Goal: Task Accomplishment & Management: Use online tool/utility

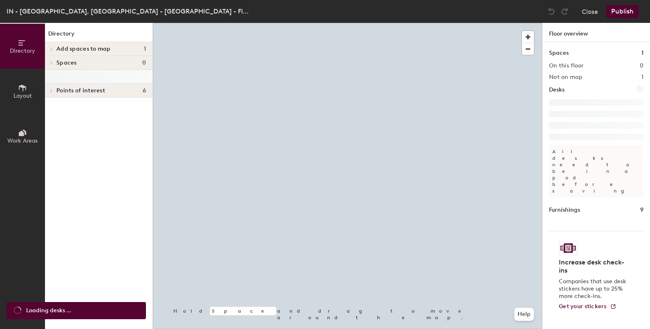
click at [59, 90] on span "Points of interest" at bounding box center [80, 91] width 49 height 7
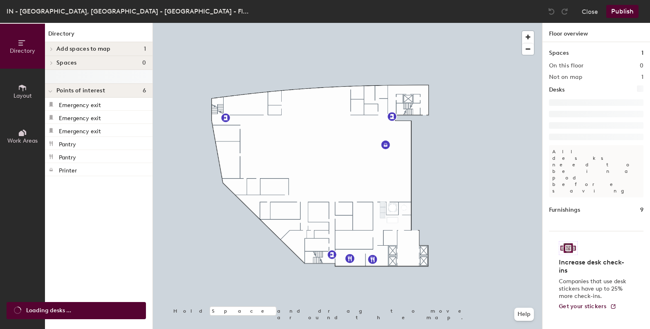
click at [58, 63] on span "Spaces" at bounding box center [66, 63] width 20 height 7
click at [54, 63] on div at bounding box center [50, 62] width 11 height 13
click at [52, 63] on icon at bounding box center [52, 62] width 2 height 3
click at [54, 48] on span at bounding box center [50, 49] width 7 height 4
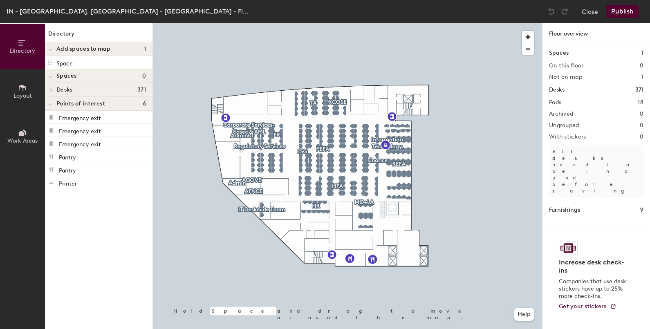
click at [50, 91] on icon at bounding box center [51, 90] width 3 height 4
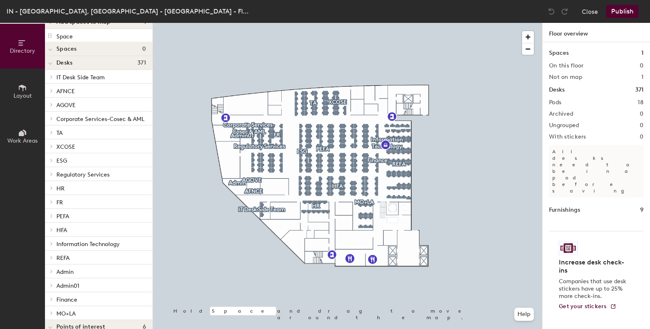
scroll to position [31, 0]
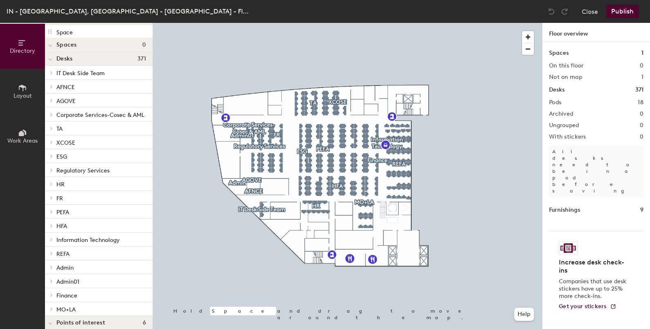
click at [56, 256] on div "REFA" at bounding box center [99, 254] width 108 height 14
click at [54, 254] on span at bounding box center [50, 253] width 7 height 4
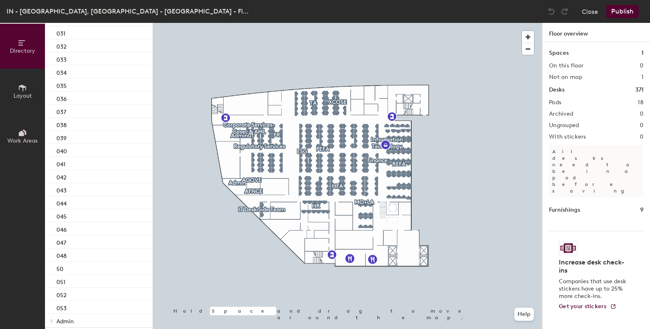
scroll to position [679, 0]
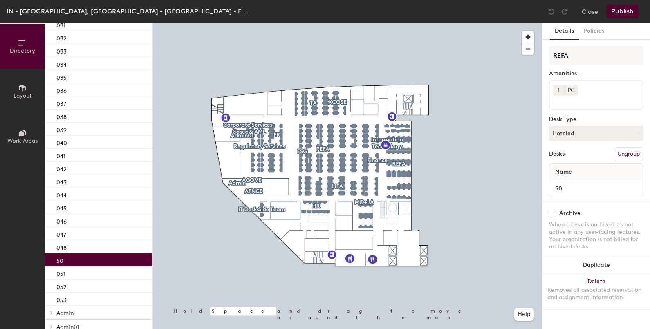
click at [66, 260] on div "50" at bounding box center [99, 260] width 108 height 13
click at [630, 157] on button "Ungroup" at bounding box center [629, 154] width 30 height 14
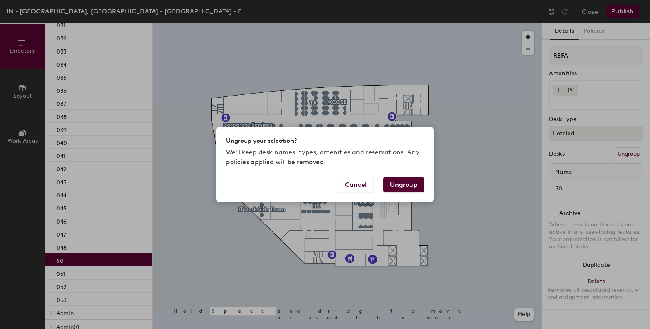
click at [420, 182] on button "Ungroup" at bounding box center [404, 185] width 40 height 16
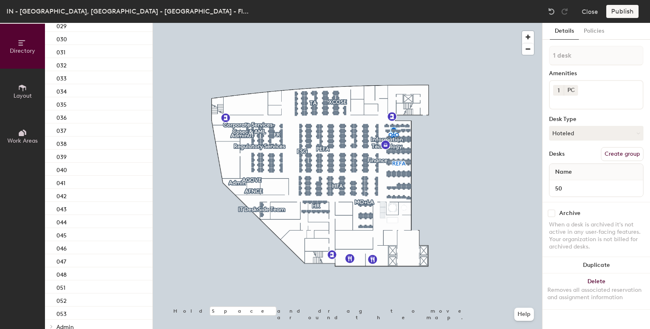
scroll to position [706, 0]
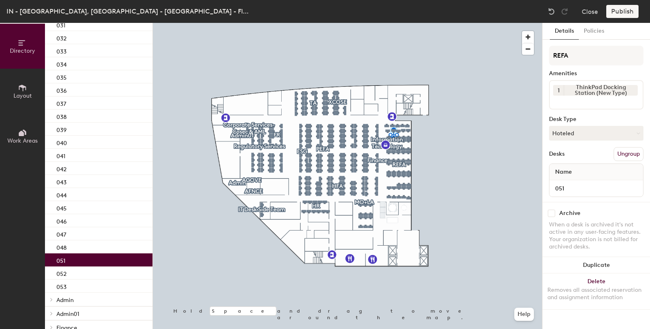
click at [80, 262] on div "051" at bounding box center [99, 260] width 108 height 13
click at [629, 154] on button "Ungroup" at bounding box center [629, 154] width 30 height 14
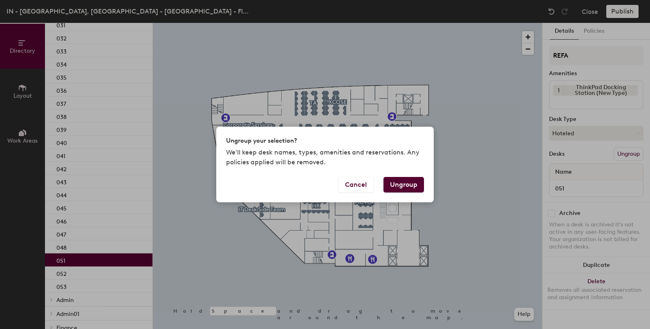
click at [410, 188] on button "Ungroup" at bounding box center [404, 185] width 40 height 16
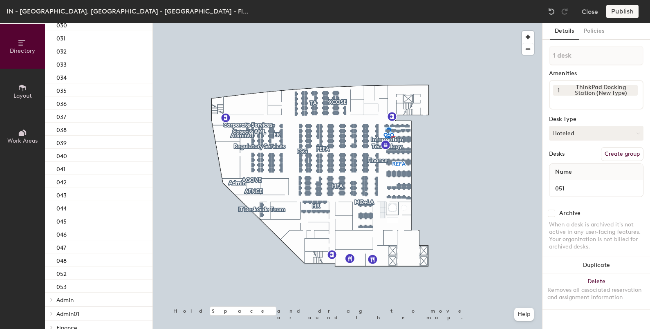
scroll to position [719, 0]
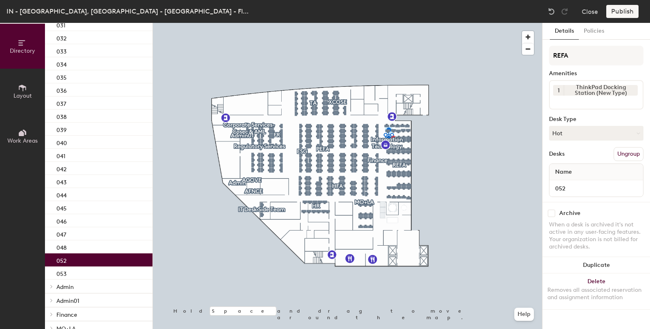
click at [83, 262] on div "052" at bounding box center [99, 260] width 108 height 13
click at [628, 153] on button "Ungroup" at bounding box center [629, 154] width 30 height 14
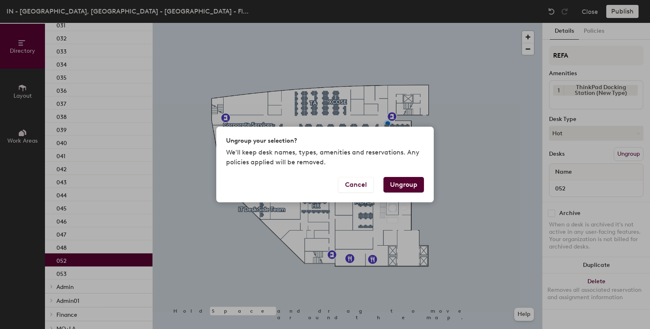
click at [406, 186] on button "Ungroup" at bounding box center [404, 185] width 40 height 16
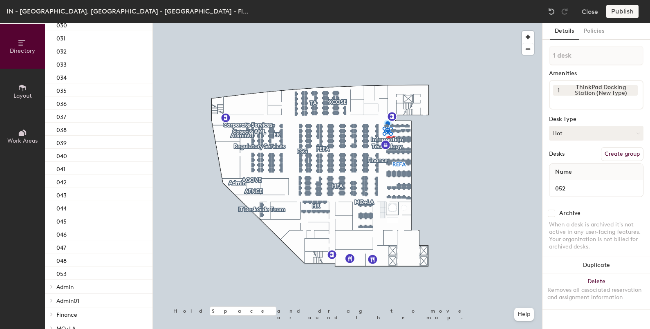
scroll to position [732, 0]
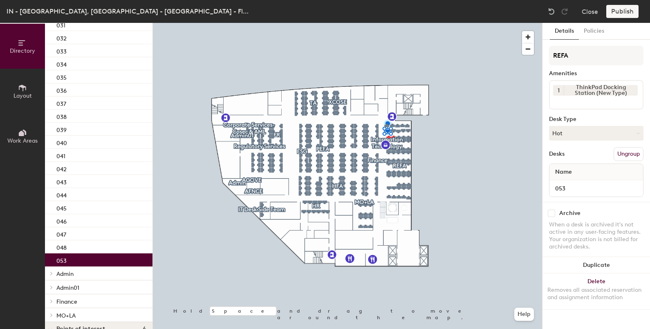
click at [64, 261] on p "053" at bounding box center [61, 259] width 10 height 9
click at [636, 155] on button "Ungroup" at bounding box center [629, 154] width 30 height 14
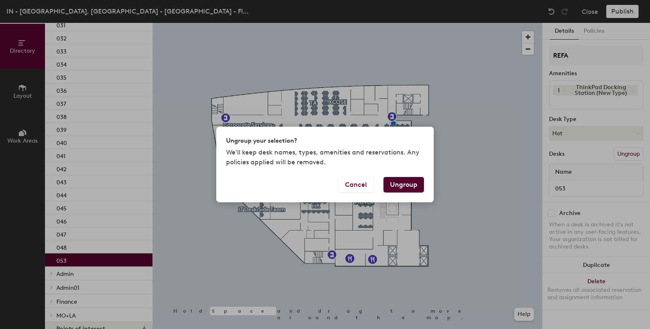
click at [418, 182] on button "Ungroup" at bounding box center [404, 185] width 40 height 16
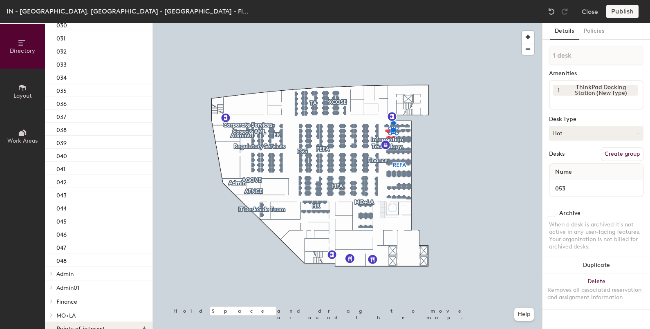
scroll to position [745, 0]
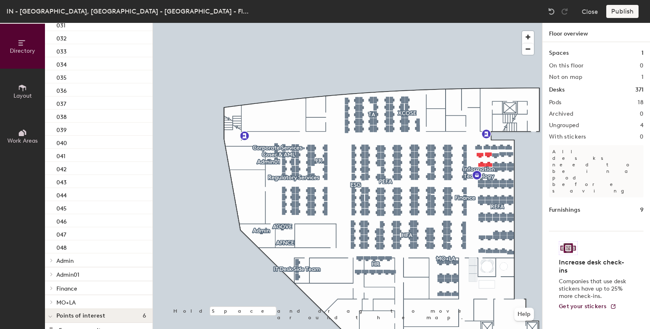
click at [620, 12] on div "Publish" at bounding box center [624, 11] width 37 height 13
click at [619, 13] on div "Publish" at bounding box center [624, 11] width 37 height 13
click at [617, 13] on div "Publish" at bounding box center [624, 11] width 37 height 13
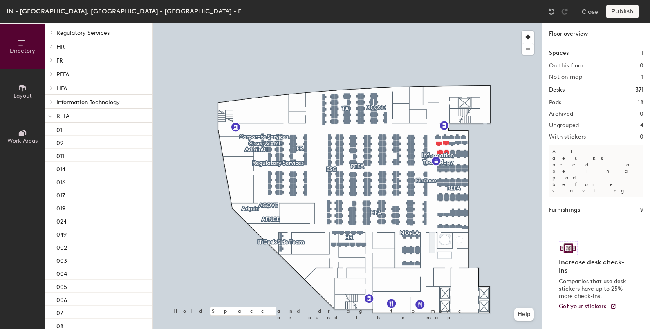
scroll to position [240, 0]
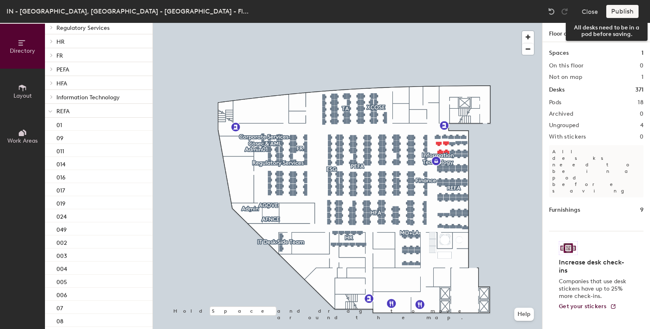
click at [620, 13] on div "Publish" at bounding box center [624, 11] width 37 height 13
click at [627, 9] on div "Publish" at bounding box center [624, 11] width 37 height 13
click at [619, 15] on div "Publish" at bounding box center [624, 11] width 37 height 13
click at [617, 9] on div "Publish" at bounding box center [624, 11] width 37 height 13
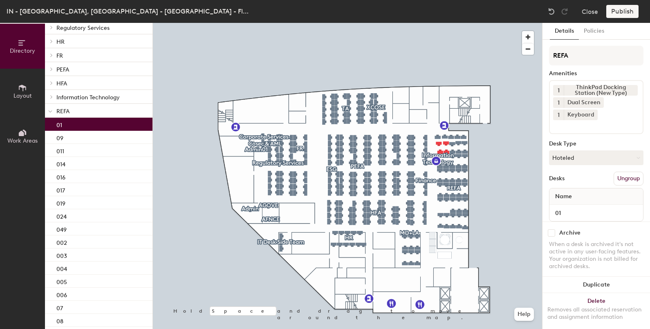
click at [73, 125] on div "01" at bounding box center [99, 124] width 108 height 13
click at [620, 178] on button "Ungroup" at bounding box center [629, 179] width 30 height 14
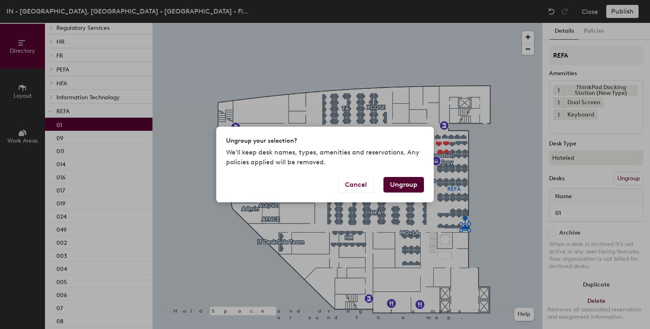
click at [396, 187] on button "Ungroup" at bounding box center [404, 185] width 40 height 16
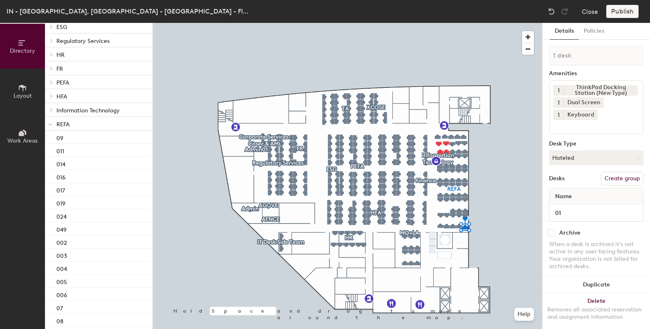
scroll to position [253, 0]
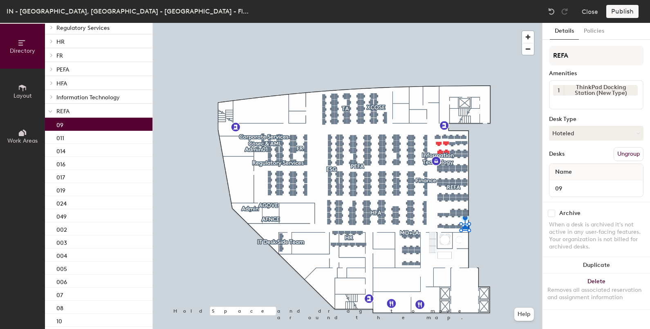
click at [72, 127] on div "09" at bounding box center [99, 124] width 108 height 13
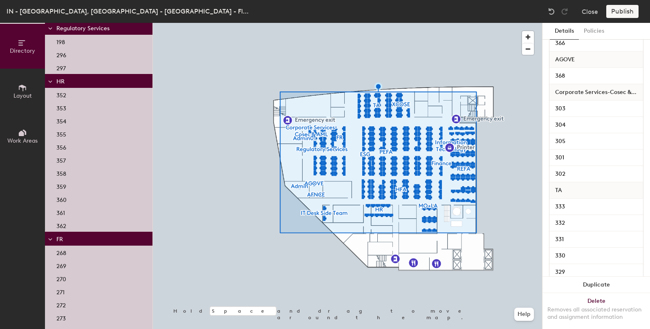
scroll to position [316, 0]
click at [597, 90] on span "Corporate Services-Cosec & AML" at bounding box center [596, 92] width 90 height 15
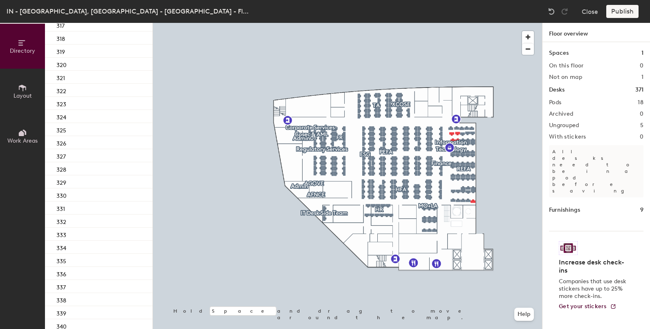
scroll to position [0, 0]
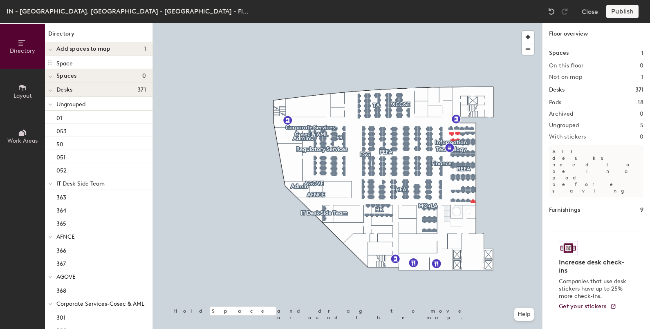
click at [104, 52] on div "Add spaces to map 1" at bounding box center [99, 49] width 108 height 14
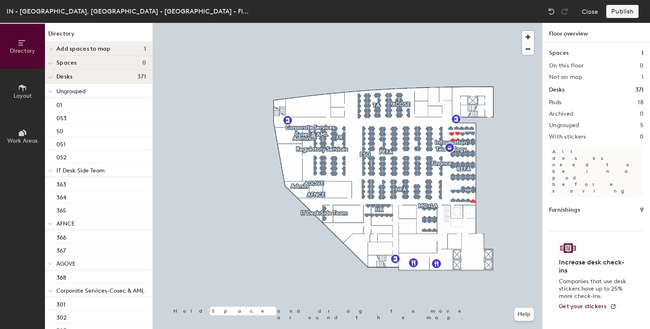
click at [82, 90] on span "Ungrouped" at bounding box center [70, 91] width 29 height 7
click at [83, 104] on span "IT Desk Side Team" at bounding box center [80, 105] width 48 height 7
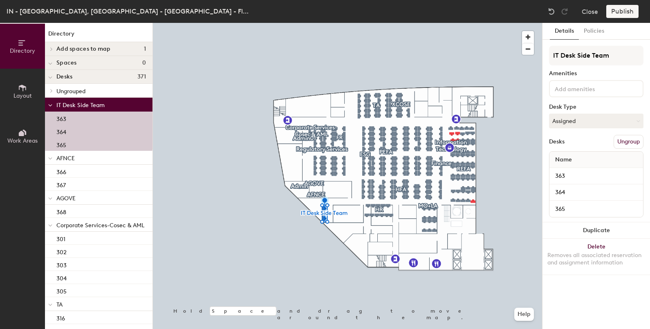
click at [636, 148] on button "Ungroup" at bounding box center [629, 142] width 30 height 14
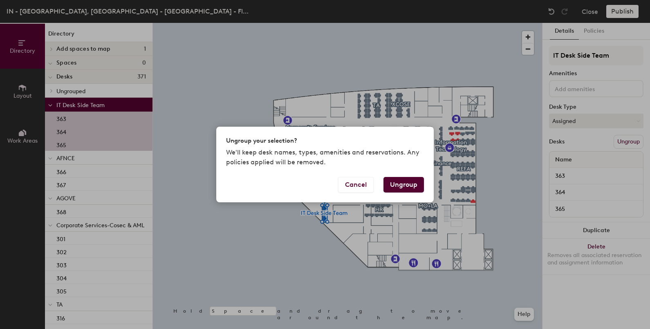
click at [403, 191] on button "Ungroup" at bounding box center [404, 185] width 40 height 16
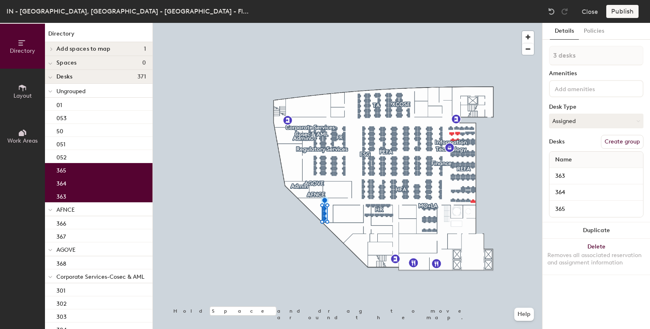
click at [103, 213] on p "AFNCE" at bounding box center [101, 209] width 90 height 11
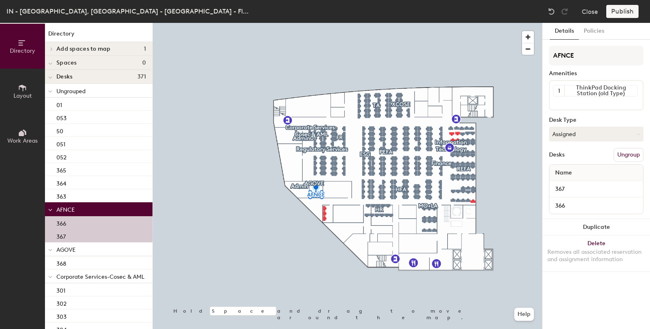
click at [637, 153] on button "Ungroup" at bounding box center [629, 155] width 30 height 14
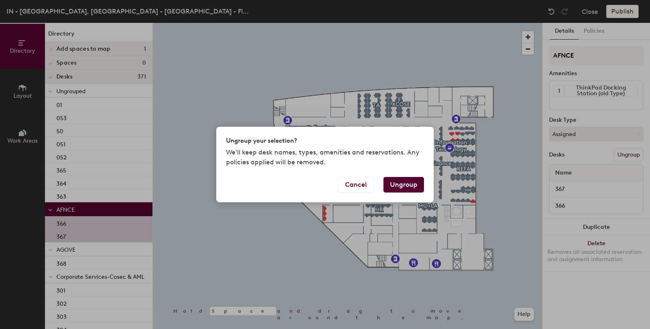
click at [411, 187] on button "Ungroup" at bounding box center [404, 185] width 40 height 16
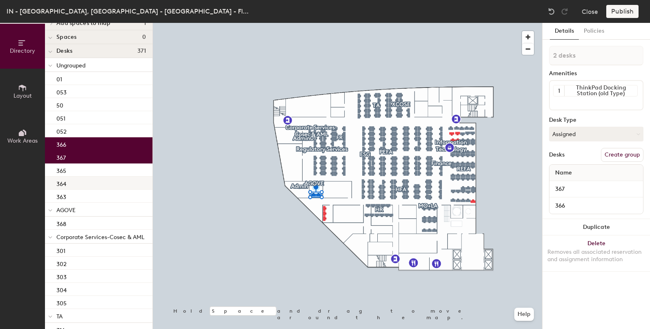
scroll to position [30, 0]
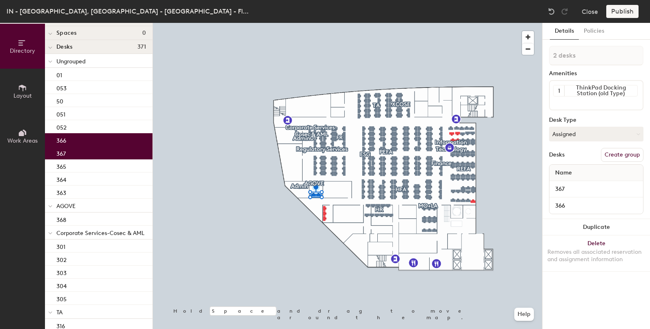
click at [108, 235] on span "Corporate Services-Cosec & AML" at bounding box center [100, 233] width 88 height 7
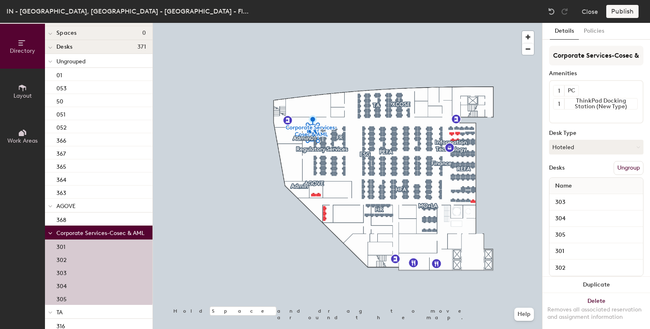
click at [626, 168] on button "Ungroup" at bounding box center [629, 168] width 30 height 14
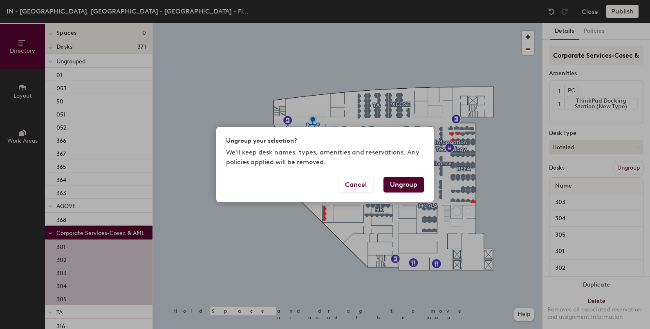
click at [400, 186] on button "Ungroup" at bounding box center [404, 185] width 40 height 16
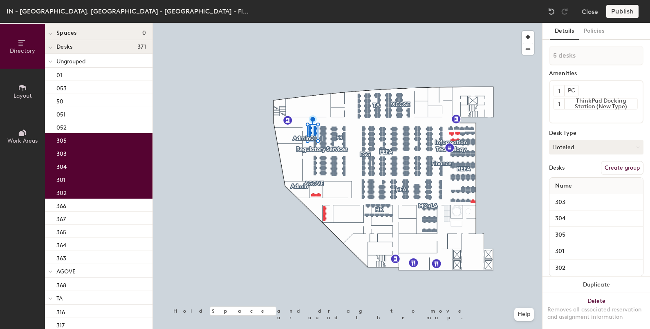
click at [93, 269] on p "AGOVE" at bounding box center [101, 271] width 90 height 11
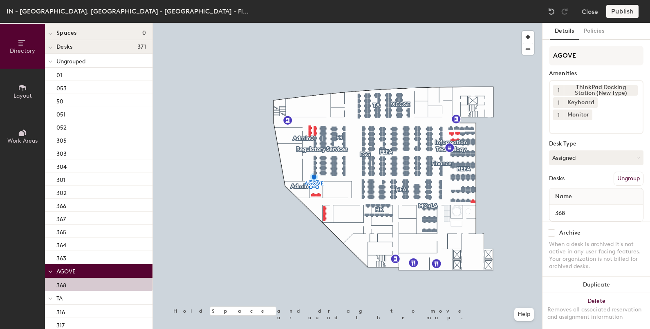
click at [622, 178] on button "Ungroup" at bounding box center [629, 179] width 30 height 14
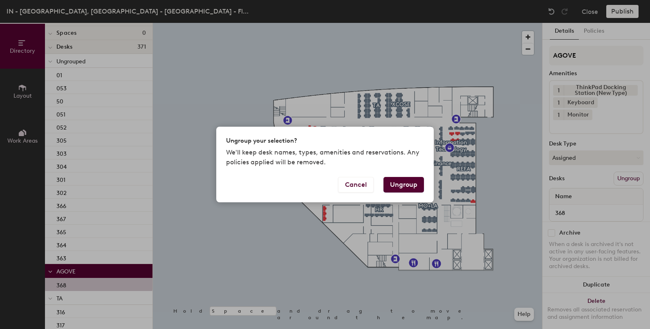
click at [400, 191] on button "Ungroup" at bounding box center [404, 185] width 40 height 16
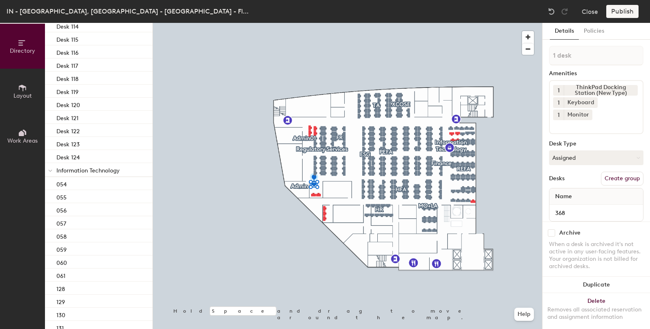
scroll to position [3814, 0]
click at [95, 168] on span "Information Technology" at bounding box center [87, 171] width 63 height 7
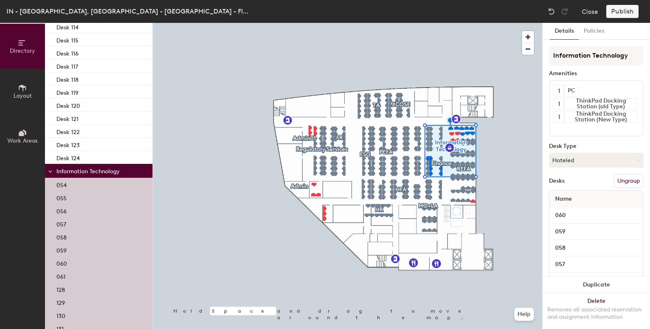
click at [622, 183] on button "Ungroup" at bounding box center [629, 181] width 30 height 14
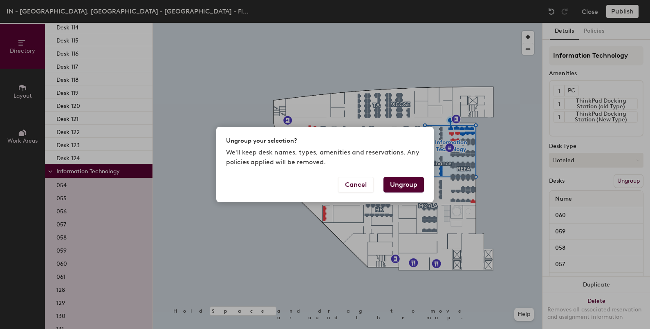
click at [416, 187] on button "Ungroup" at bounding box center [404, 185] width 40 height 16
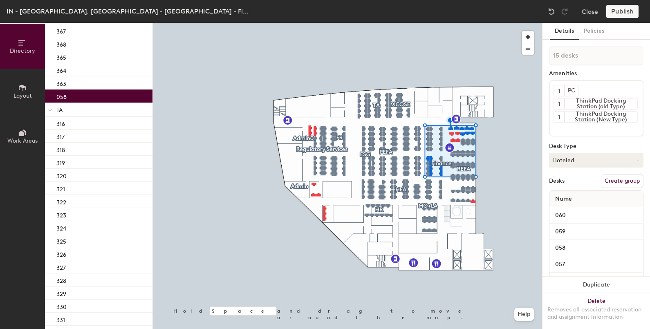
scroll to position [0, 0]
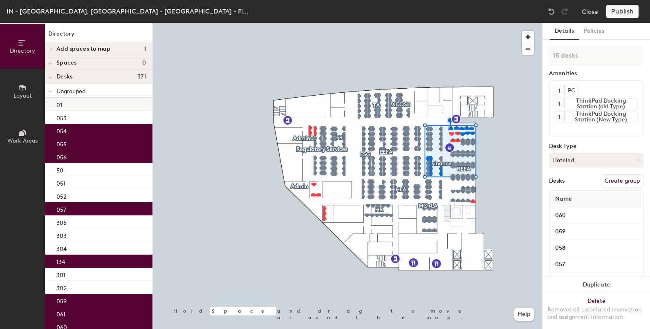
type input "1 desk"
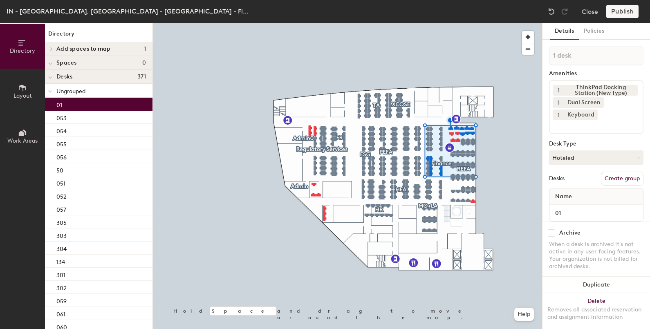
click at [84, 103] on div "01" at bounding box center [99, 104] width 108 height 13
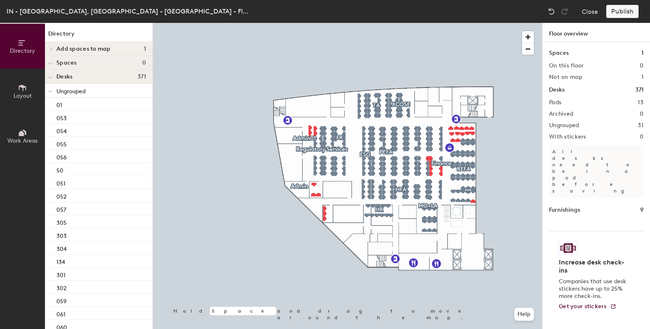
click at [53, 94] on div at bounding box center [50, 90] width 11 height 13
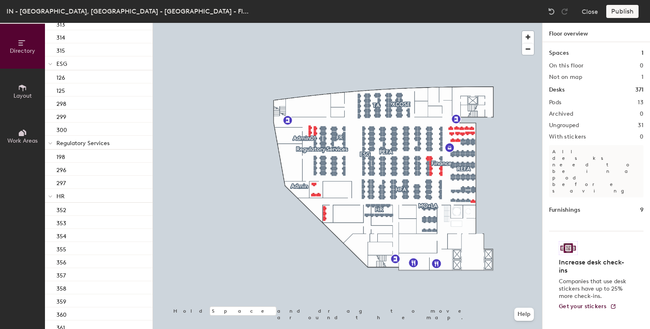
scroll to position [654, 0]
click at [80, 157] on span "Regulatory Services" at bounding box center [82, 160] width 53 height 7
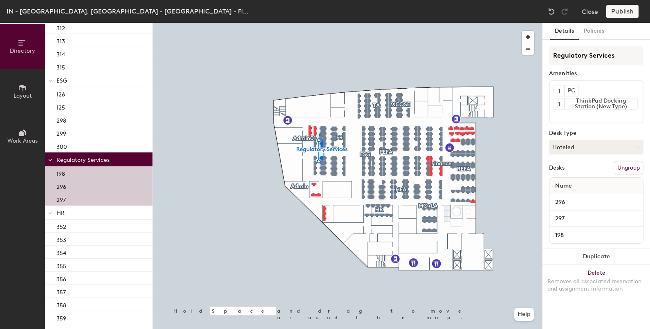
click at [632, 164] on button "Ungroup" at bounding box center [629, 168] width 30 height 14
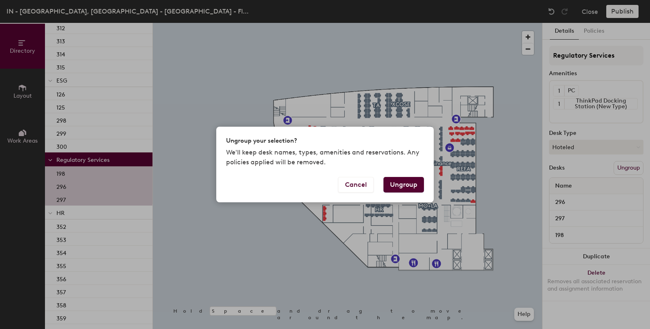
click at [401, 188] on button "Ungroup" at bounding box center [404, 185] width 40 height 16
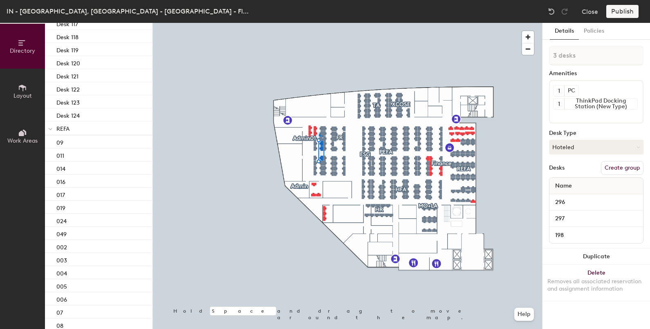
scroll to position [4041, 0]
click at [74, 123] on p "REFA" at bounding box center [101, 126] width 90 height 11
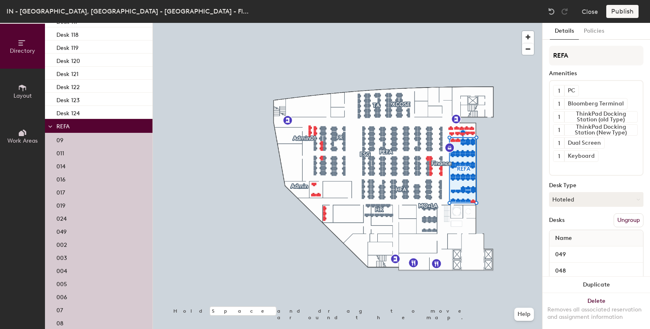
click at [628, 225] on button "Ungroup" at bounding box center [629, 220] width 30 height 14
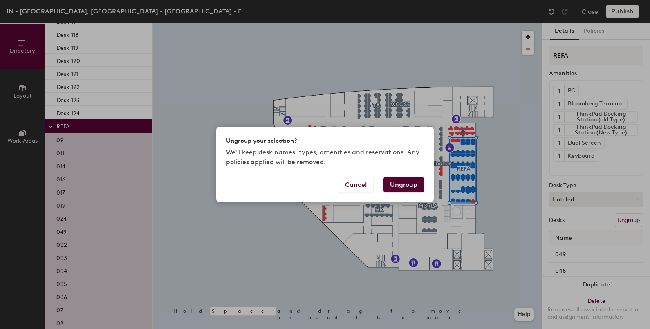
click at [401, 188] on button "Ungroup" at bounding box center [404, 185] width 40 height 16
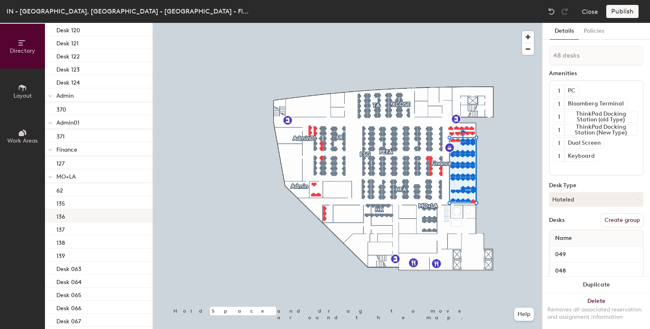
scroll to position [4703, 0]
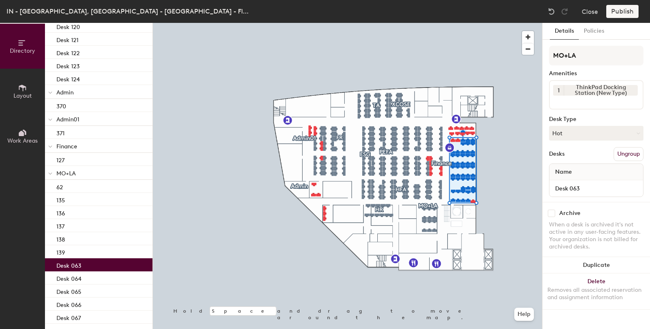
click at [94, 264] on div "Desk 063" at bounding box center [99, 264] width 108 height 13
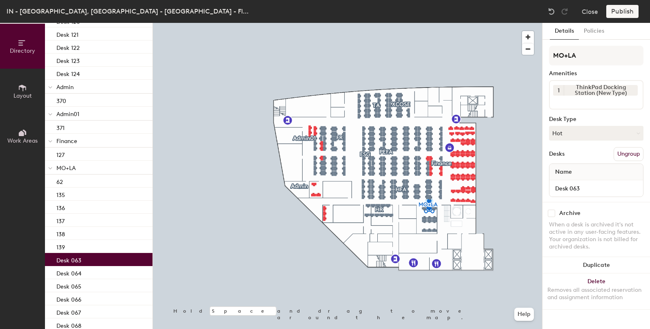
scroll to position [4709, 0]
click at [80, 164] on p "MO+LA" at bounding box center [101, 167] width 90 height 11
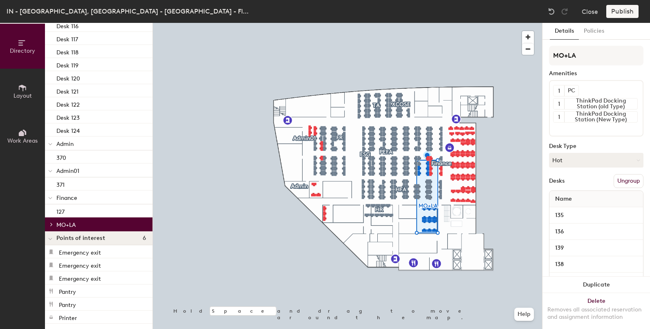
click at [624, 184] on button "Ungroup" at bounding box center [629, 181] width 30 height 14
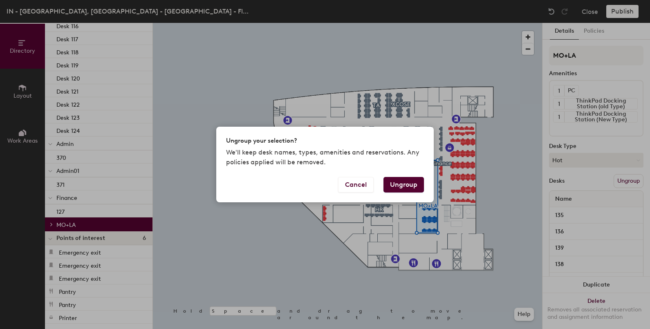
click at [418, 190] on button "Ungroup" at bounding box center [404, 185] width 40 height 16
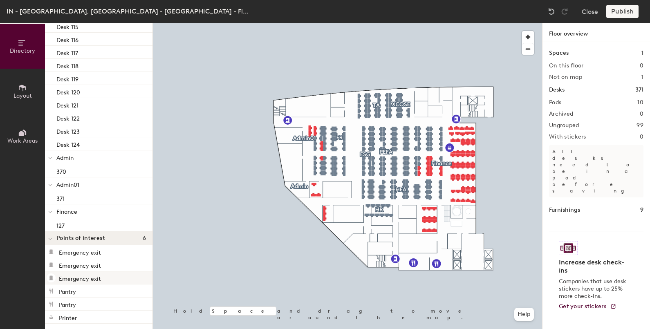
scroll to position [4860, 0]
click at [67, 184] on span "Admin01" at bounding box center [67, 185] width 23 height 7
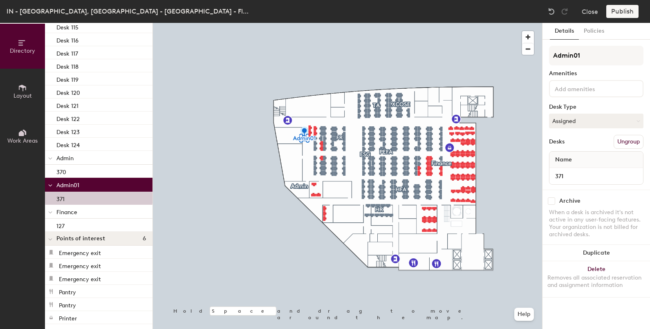
click at [631, 141] on button "Ungroup" at bounding box center [629, 142] width 30 height 14
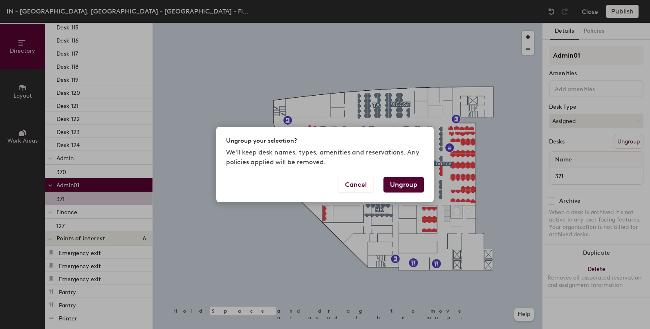
click at [393, 189] on button "Ungroup" at bounding box center [404, 185] width 40 height 16
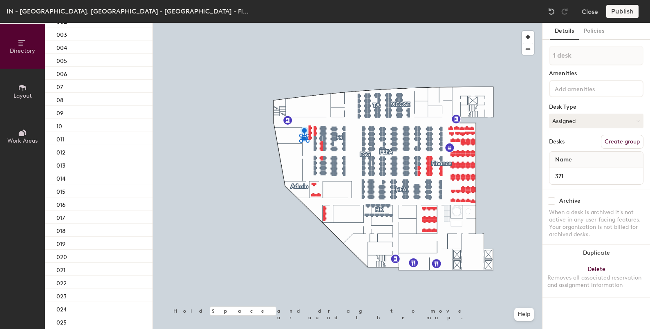
scroll to position [0, 0]
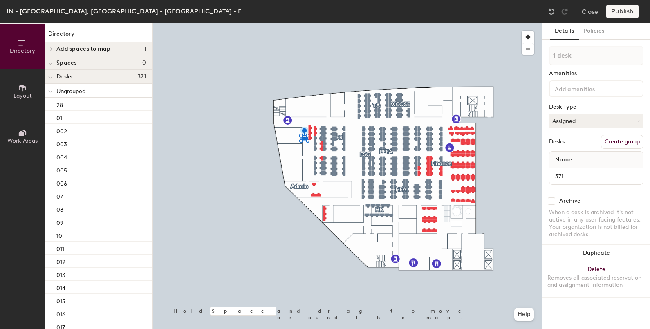
click at [53, 76] on div at bounding box center [50, 76] width 11 height 13
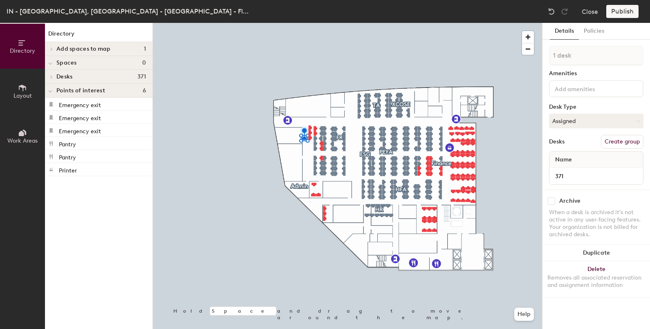
click at [52, 63] on icon at bounding box center [50, 63] width 4 height 3
click at [52, 75] on icon at bounding box center [51, 77] width 3 height 4
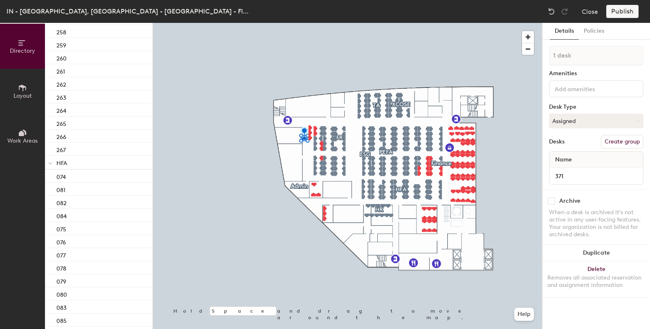
scroll to position [4174, 0]
click at [67, 160] on span "HFA" at bounding box center [61, 162] width 11 height 7
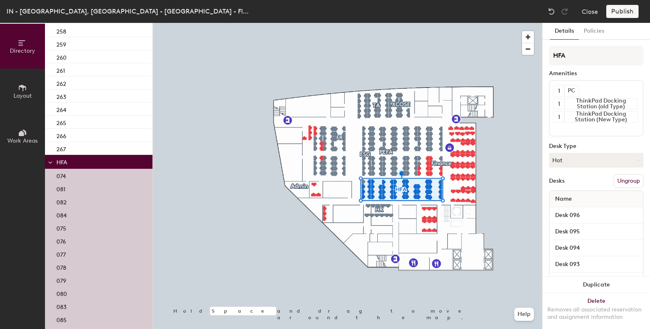
click at [624, 179] on button "Ungroup" at bounding box center [629, 181] width 30 height 14
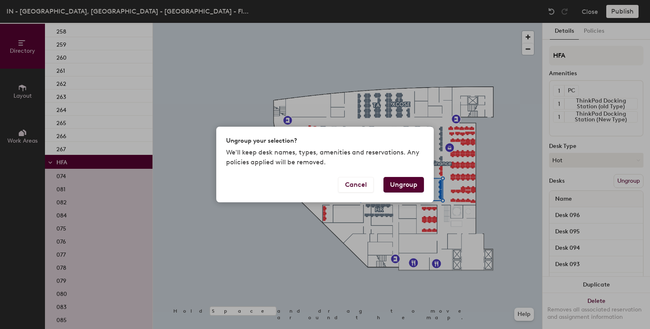
click at [400, 189] on button "Ungroup" at bounding box center [404, 185] width 40 height 16
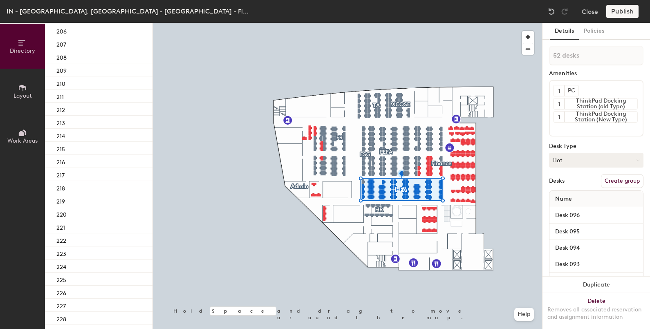
scroll to position [4832, 0]
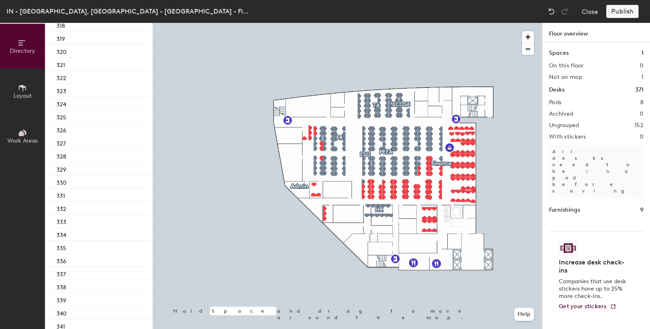
scroll to position [2108, 0]
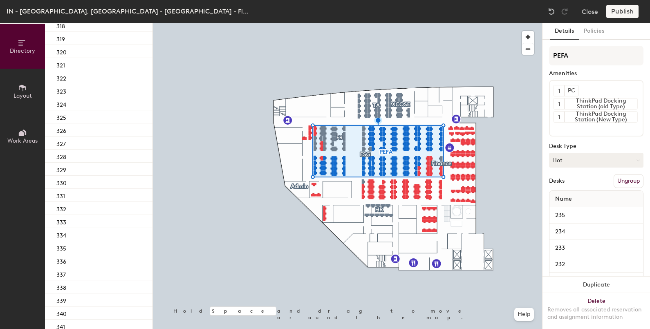
click at [620, 180] on button "Ungroup" at bounding box center [629, 181] width 30 height 14
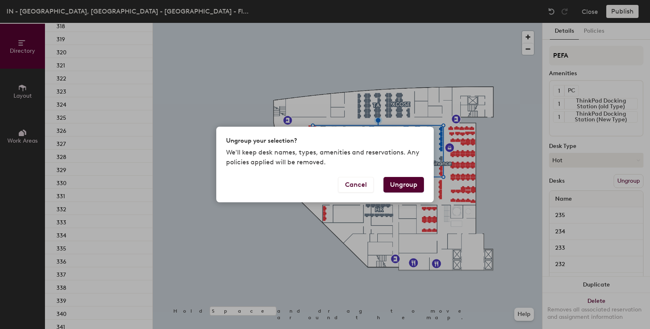
click at [400, 187] on button "Ungroup" at bounding box center [404, 185] width 40 height 16
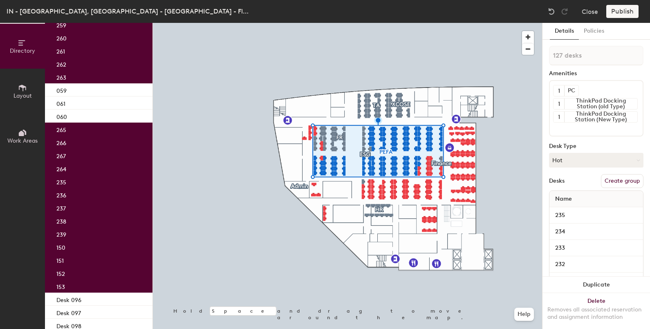
scroll to position [3769, 0]
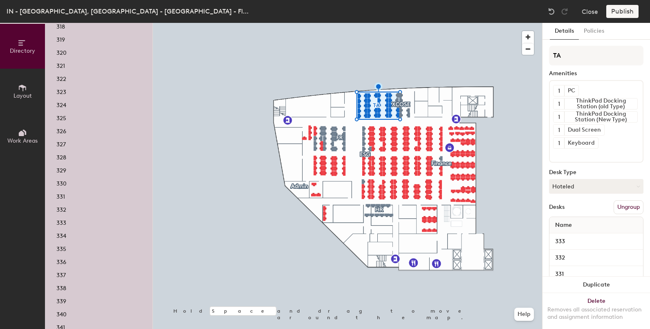
click at [625, 205] on button "Ungroup" at bounding box center [629, 207] width 30 height 14
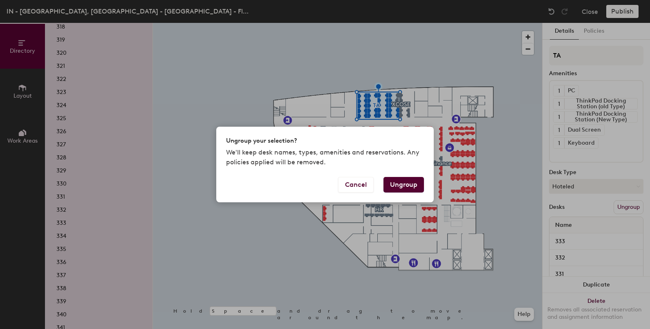
click at [410, 190] on button "Ungroup" at bounding box center [404, 185] width 40 height 16
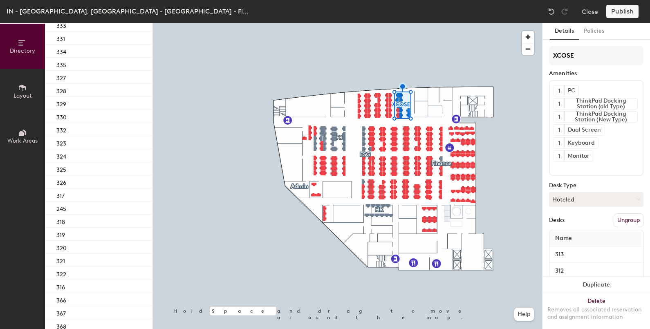
click at [622, 217] on button "Ungroup" at bounding box center [629, 220] width 30 height 14
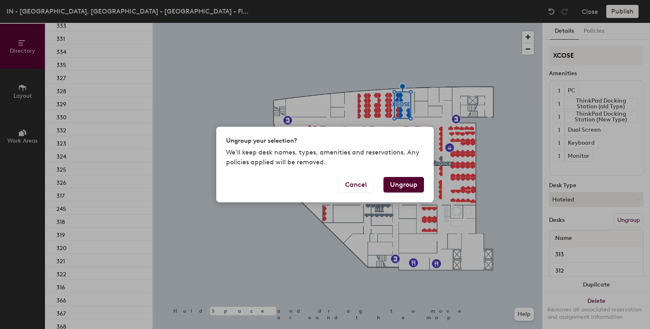
click at [416, 186] on button "Ungroup" at bounding box center [404, 185] width 40 height 16
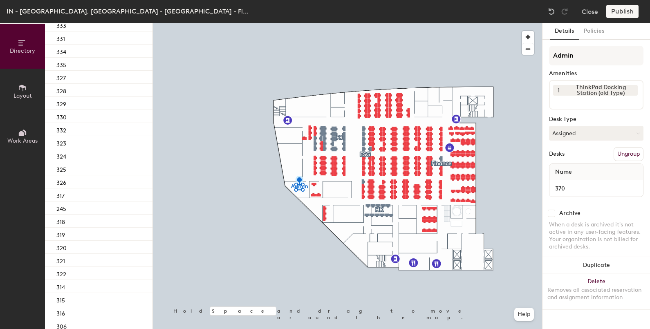
click at [633, 154] on button "Ungroup" at bounding box center [629, 154] width 30 height 14
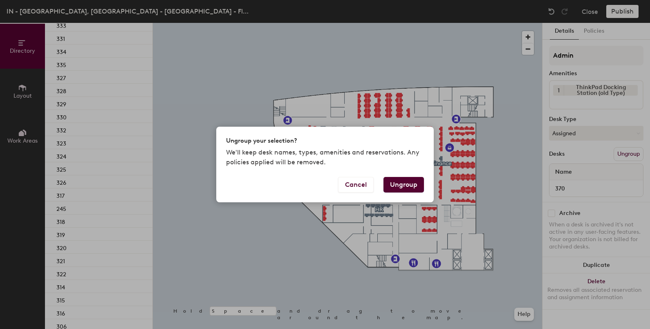
click at [414, 187] on button "Ungroup" at bounding box center [404, 185] width 40 height 16
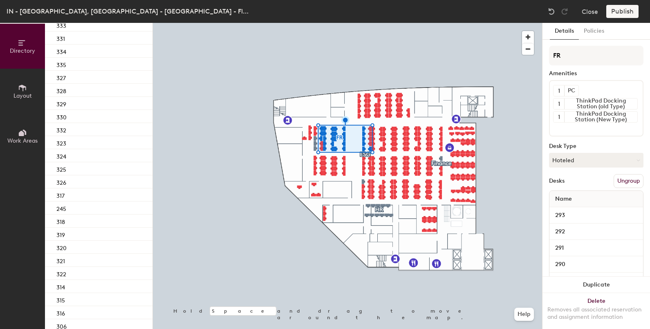
click at [629, 183] on button "Ungroup" at bounding box center [629, 181] width 30 height 14
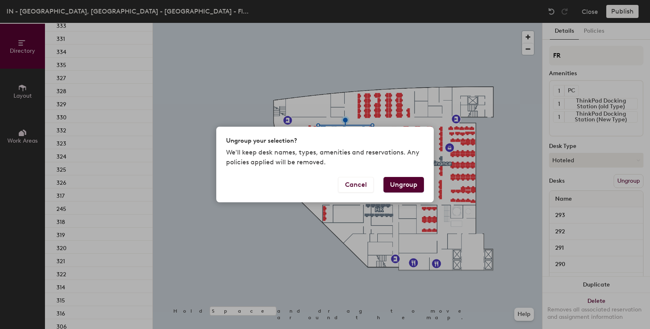
click at [404, 184] on button "Ungroup" at bounding box center [404, 185] width 40 height 16
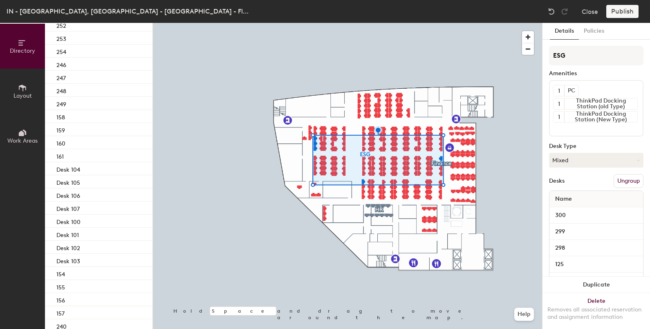
click at [625, 183] on button "Ungroup" at bounding box center [629, 181] width 30 height 14
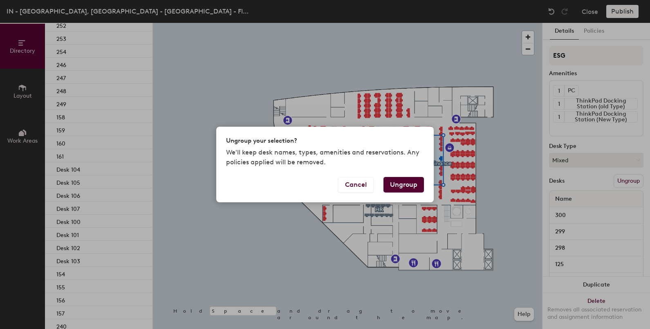
click at [420, 184] on button "Ungroup" at bounding box center [404, 185] width 40 height 16
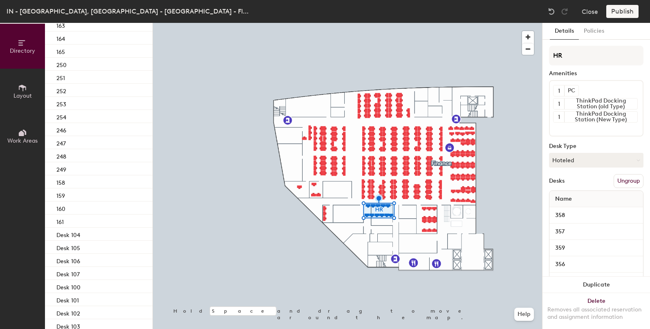
click at [632, 180] on button "Ungroup" at bounding box center [629, 181] width 30 height 14
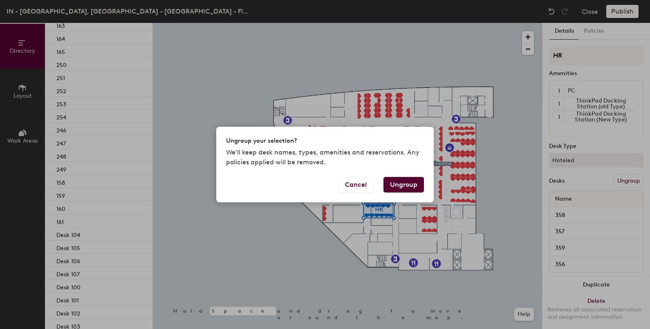
click at [417, 185] on button "Ungroup" at bounding box center [404, 185] width 40 height 16
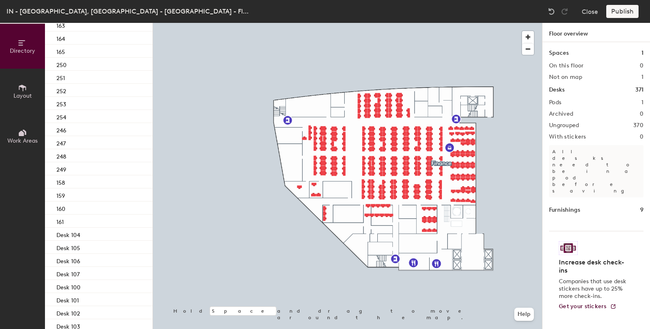
click at [634, 9] on div "Publish" at bounding box center [624, 11] width 37 height 13
click at [631, 10] on div "Publish" at bounding box center [624, 11] width 37 height 13
click at [627, 13] on div "Publish" at bounding box center [624, 11] width 37 height 13
click at [627, 15] on div "Publish" at bounding box center [624, 11] width 37 height 13
drag, startPoint x: 627, startPoint y: 15, endPoint x: 620, endPoint y: 15, distance: 7.4
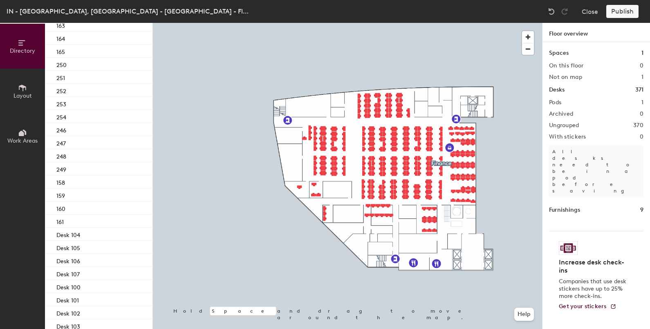
click at [620, 15] on div "Publish" at bounding box center [624, 11] width 37 height 13
click at [618, 13] on div "Publish" at bounding box center [624, 11] width 37 height 13
drag, startPoint x: 618, startPoint y: 13, endPoint x: 624, endPoint y: 8, distance: 8.1
click at [624, 8] on div "Publish" at bounding box center [624, 11] width 37 height 13
click at [623, 11] on div "Publish" at bounding box center [624, 11] width 37 height 13
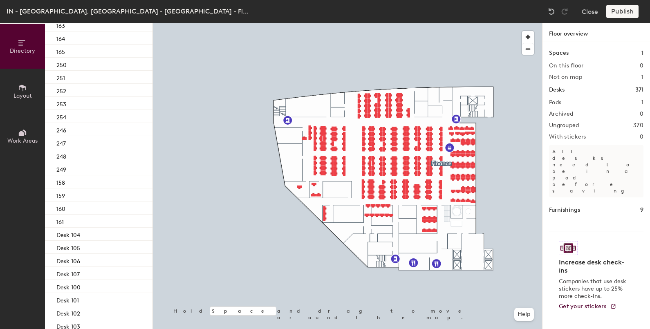
click at [623, 11] on div "Publish" at bounding box center [624, 11] width 37 height 13
click at [620, 11] on div "Publish" at bounding box center [624, 11] width 37 height 13
drag, startPoint x: 613, startPoint y: 12, endPoint x: 444, endPoint y: 16, distance: 168.9
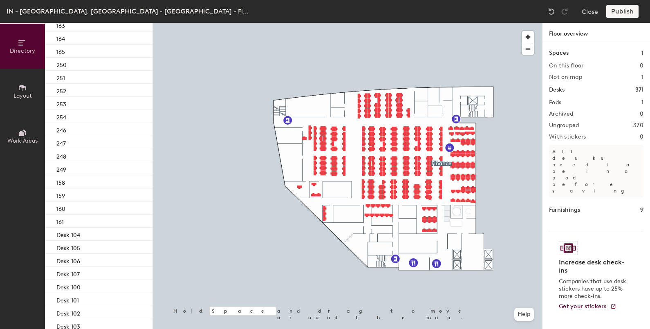
click at [444, 16] on div "IN - Hyderabad Tech Park, IN - Hyderabad - Floor 11 Close Publish" at bounding box center [325, 11] width 650 height 23
click at [622, 13] on div "Publish" at bounding box center [624, 11] width 37 height 13
click at [620, 9] on div "Publish" at bounding box center [624, 11] width 37 height 13
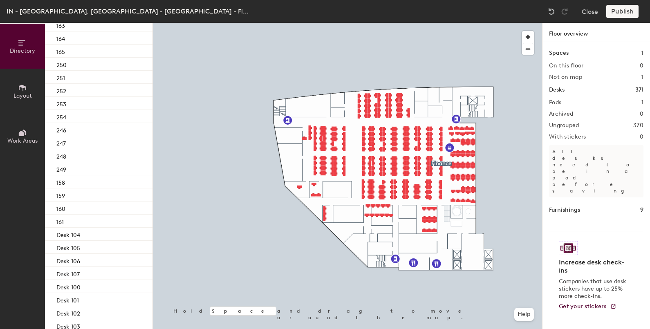
click at [620, 9] on div "Publish" at bounding box center [624, 11] width 37 height 13
click at [617, 11] on div "Publish" at bounding box center [624, 11] width 37 height 13
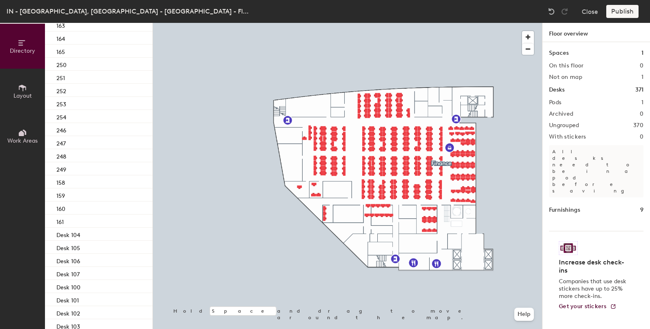
click at [617, 11] on div "Publish" at bounding box center [624, 11] width 37 height 13
click at [619, 12] on div "Publish" at bounding box center [624, 11] width 37 height 13
click at [618, 12] on div "Publish" at bounding box center [624, 11] width 37 height 13
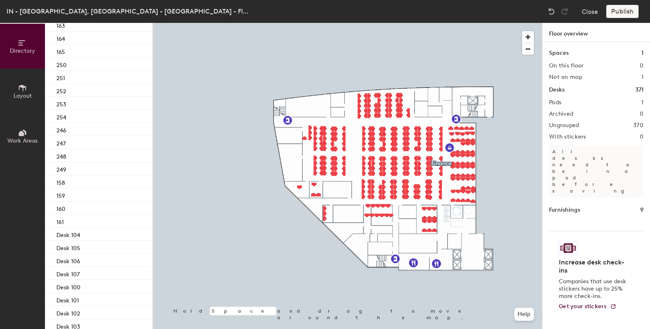
click at [618, 12] on div "Publish" at bounding box center [624, 11] width 37 height 13
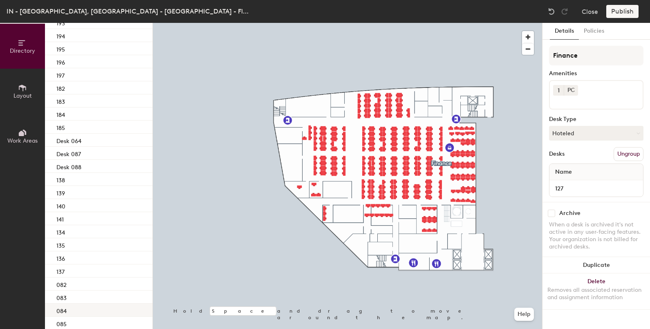
scroll to position [1181, 0]
click at [630, 156] on button "Ungroup" at bounding box center [629, 154] width 30 height 14
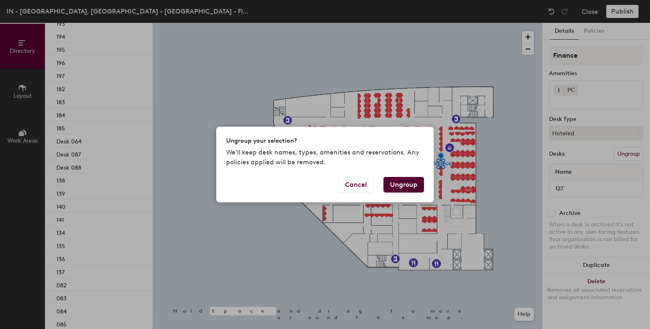
click at [400, 186] on button "Ungroup" at bounding box center [404, 185] width 40 height 16
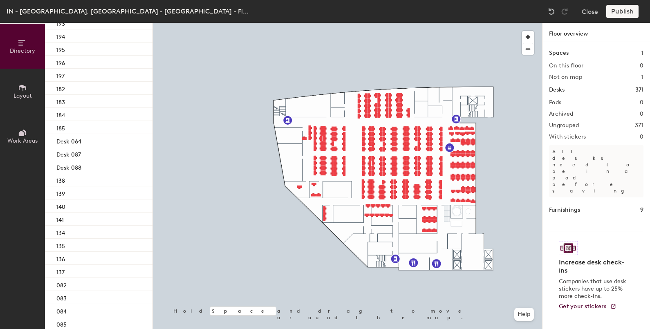
click at [618, 12] on div "Publish" at bounding box center [624, 11] width 37 height 13
click at [399, 23] on div at bounding box center [347, 23] width 389 height 0
click at [623, 9] on div "Publish" at bounding box center [624, 11] width 37 height 13
click at [30, 0] on html "Skip navigation Schedule Office People Analytics Visits Deliveries Services Man…" at bounding box center [325, 164] width 650 height 329
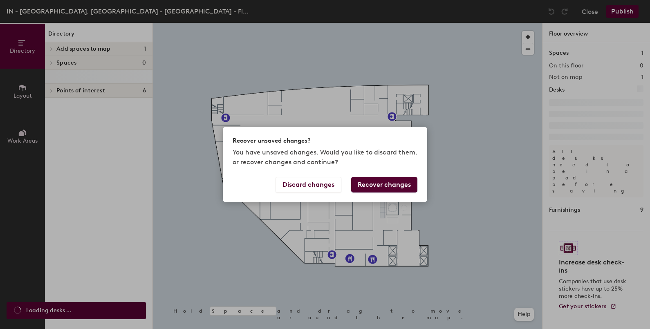
click at [382, 184] on button "Recover changes" at bounding box center [384, 185] width 66 height 16
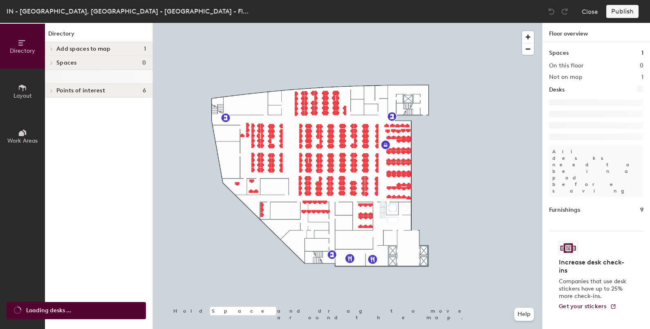
click at [620, 17] on div "Publish" at bounding box center [624, 11] width 37 height 13
click at [622, 16] on div "Publish" at bounding box center [624, 11] width 37 height 13
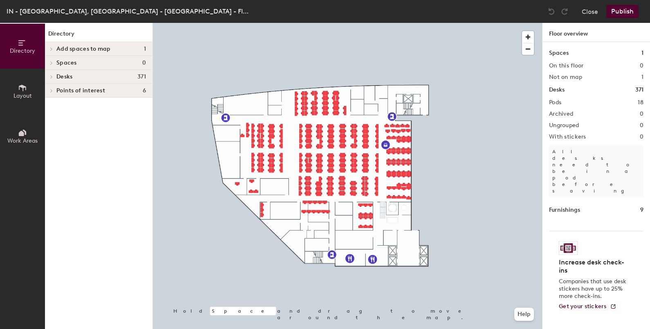
click at [622, 16] on button "Publish" at bounding box center [622, 11] width 32 height 13
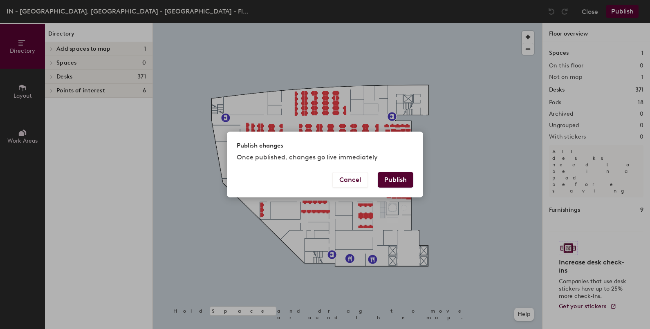
click at [622, 16] on body "Skip navigation Schedule Office People Analytics Visits Deliveries Services Man…" at bounding box center [325, 164] width 650 height 329
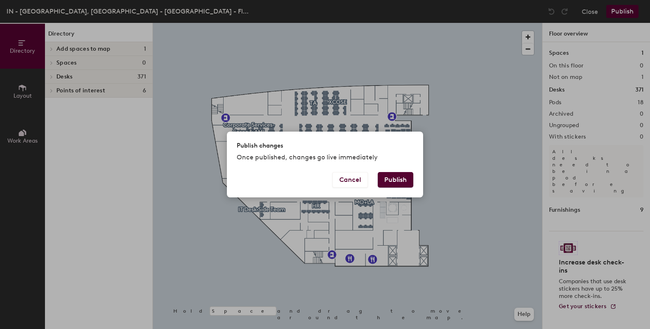
click at [401, 182] on button "Publish" at bounding box center [396, 180] width 36 height 16
